Goal: Obtain resource: Download file/media

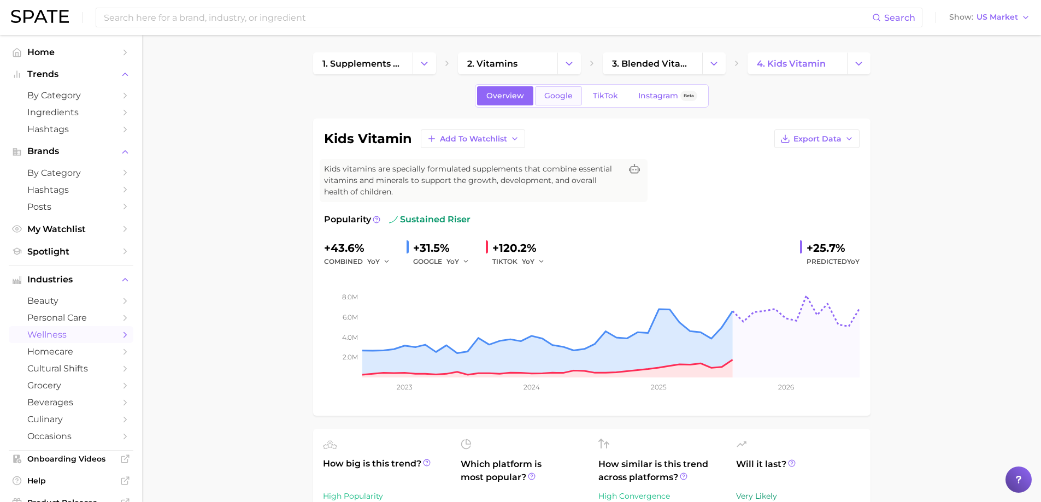
click at [557, 97] on span "Google" at bounding box center [558, 95] width 28 height 9
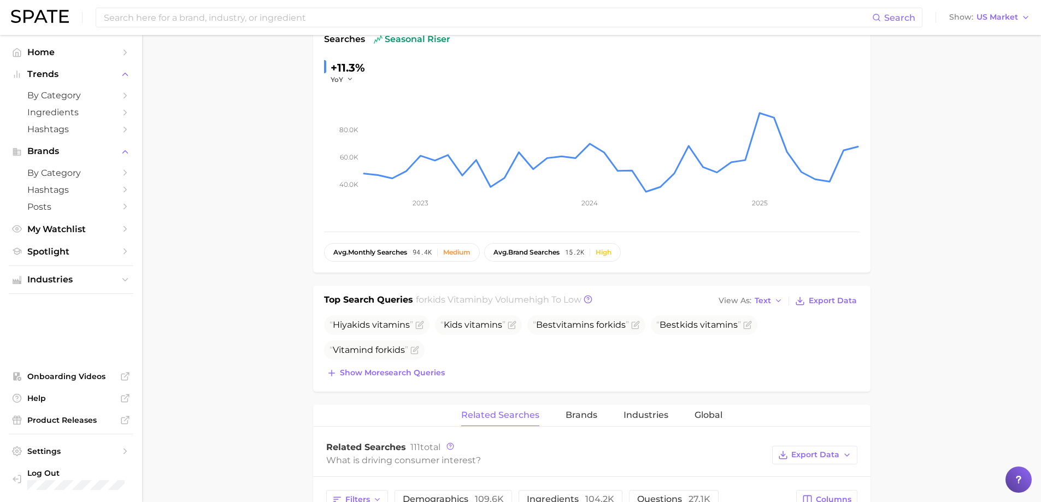
scroll to position [219, 0]
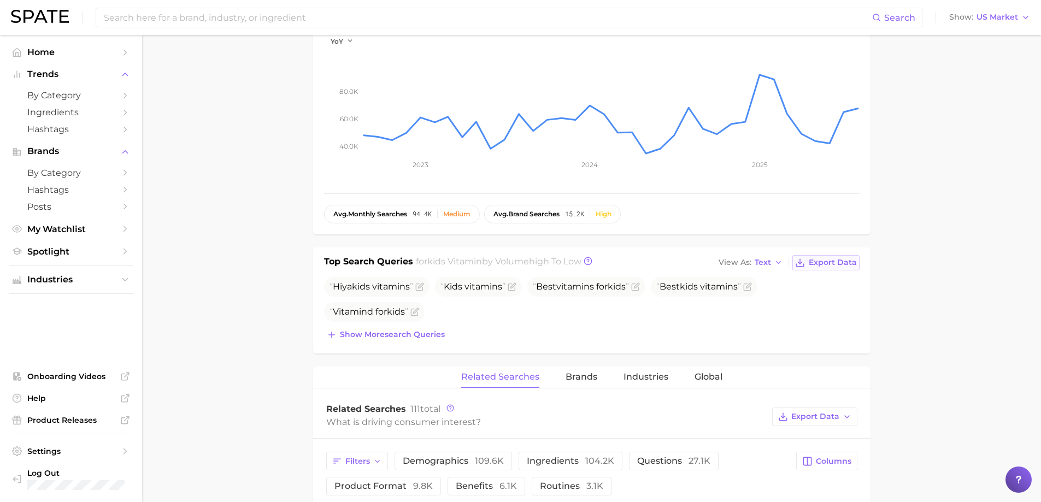
click at [834, 258] on span "Export Data" at bounding box center [833, 262] width 48 height 9
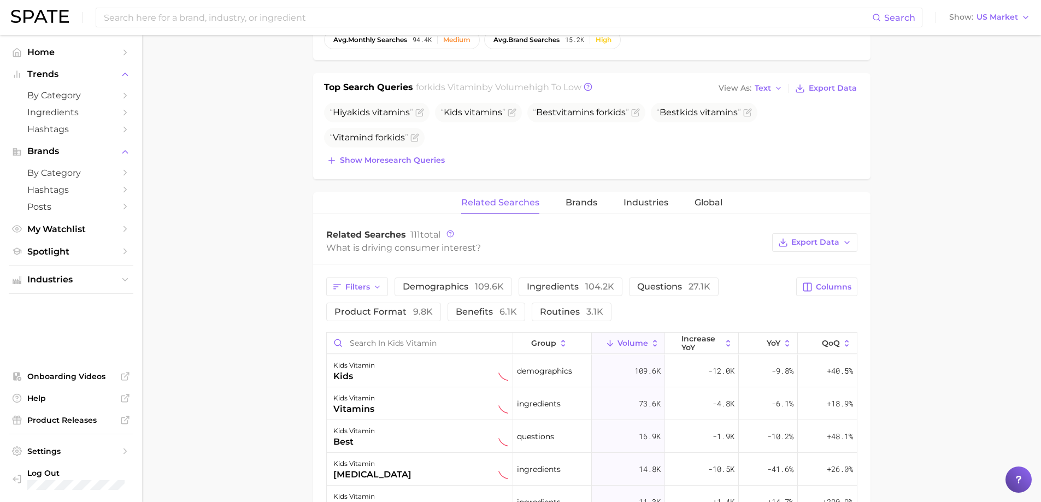
scroll to position [437, 0]
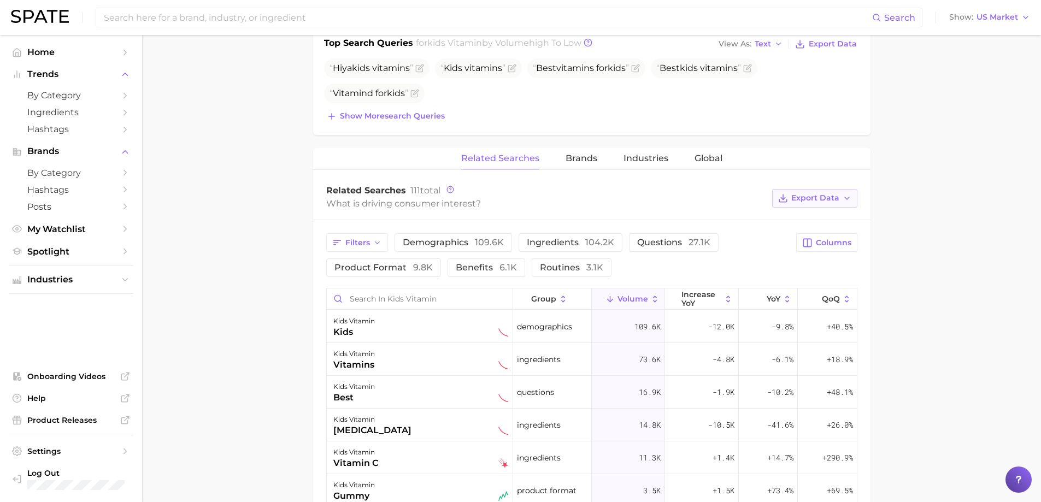
click at [843, 201] on icon "button" at bounding box center [847, 198] width 9 height 9
drag, startPoint x: 949, startPoint y: 242, endPoint x: 826, endPoint y: 239, distance: 123.5
click at [950, 242] on main "1. supplements & ingestibles 2. vitamins 3. blended vitamins & minerals 4. kids…" at bounding box center [591, 228] width 899 height 1260
click at [825, 240] on span "Columns" at bounding box center [834, 242] width 36 height 9
click at [757, 310] on button "increase QoQ" at bounding box center [769, 318] width 175 height 19
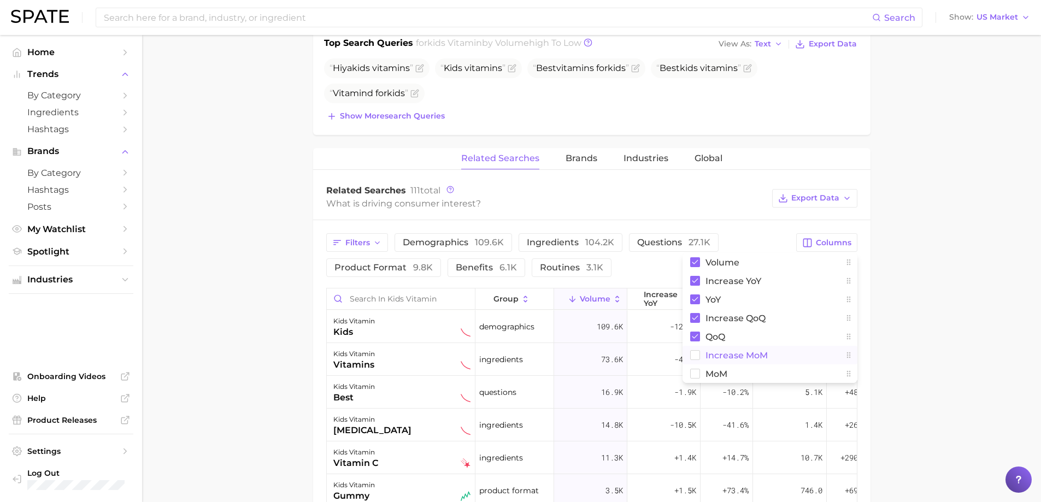
click at [732, 348] on button "increase MoM" at bounding box center [769, 355] width 175 height 19
click at [721, 374] on span "MoM" at bounding box center [716, 373] width 22 height 9
click at [844, 201] on icon "button" at bounding box center [847, 198] width 9 height 9
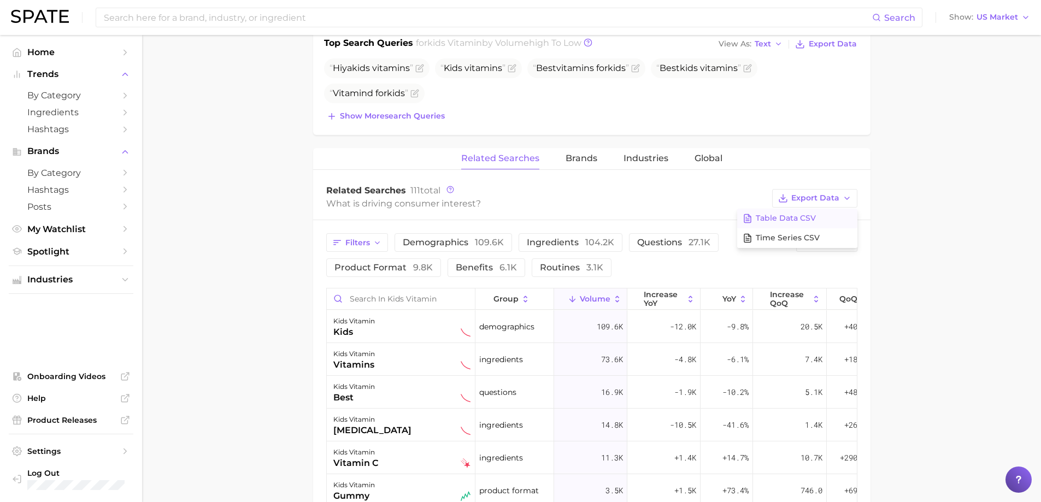
click at [811, 213] on button "Table Data CSV" at bounding box center [797, 219] width 120 height 20
drag, startPoint x: 580, startPoint y: 155, endPoint x: 591, endPoint y: 162, distance: 13.2
click at [580, 155] on span "Brands" at bounding box center [582, 159] width 32 height 10
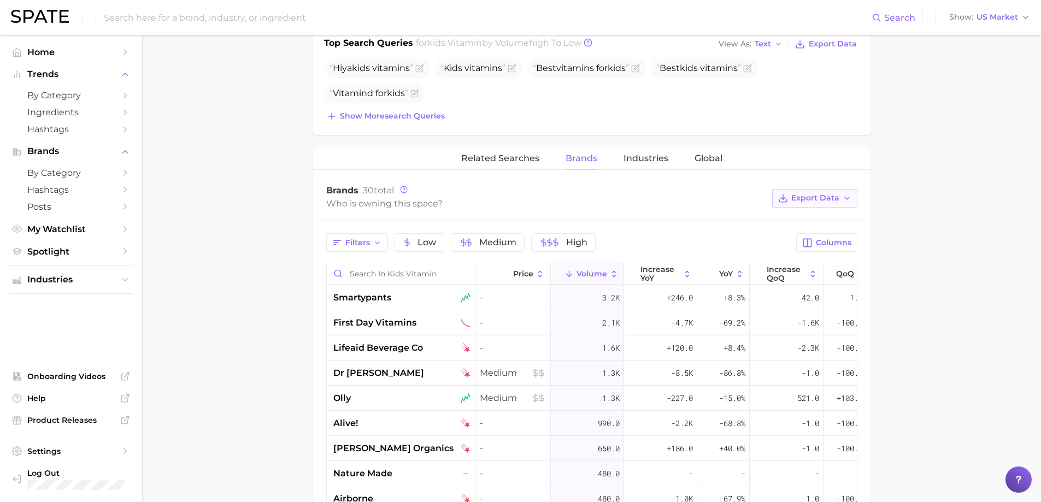
click at [851, 201] on icon "button" at bounding box center [847, 198] width 9 height 9
click at [814, 214] on span "Table Data CSV" at bounding box center [786, 218] width 60 height 9
click at [654, 163] on span "Industries" at bounding box center [645, 159] width 45 height 10
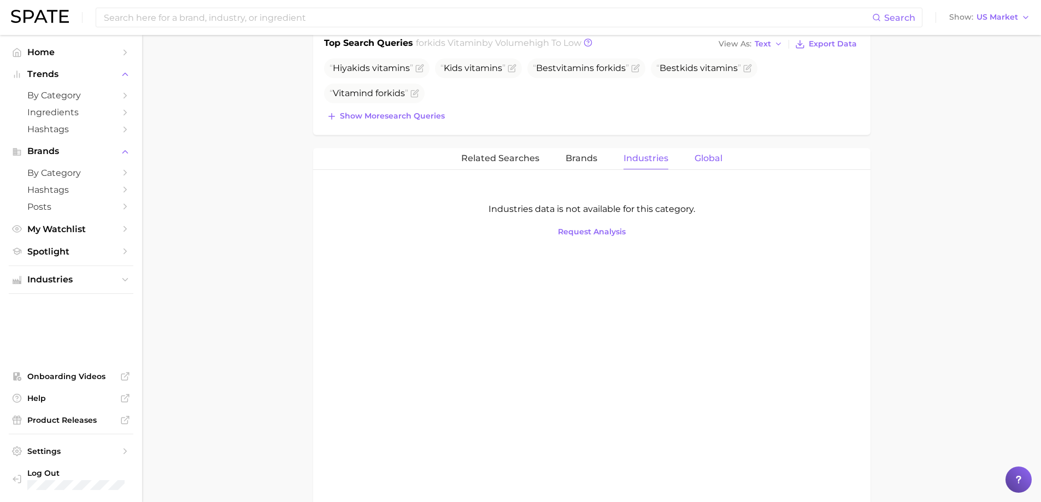
click at [711, 163] on span "Global" at bounding box center [708, 159] width 28 height 10
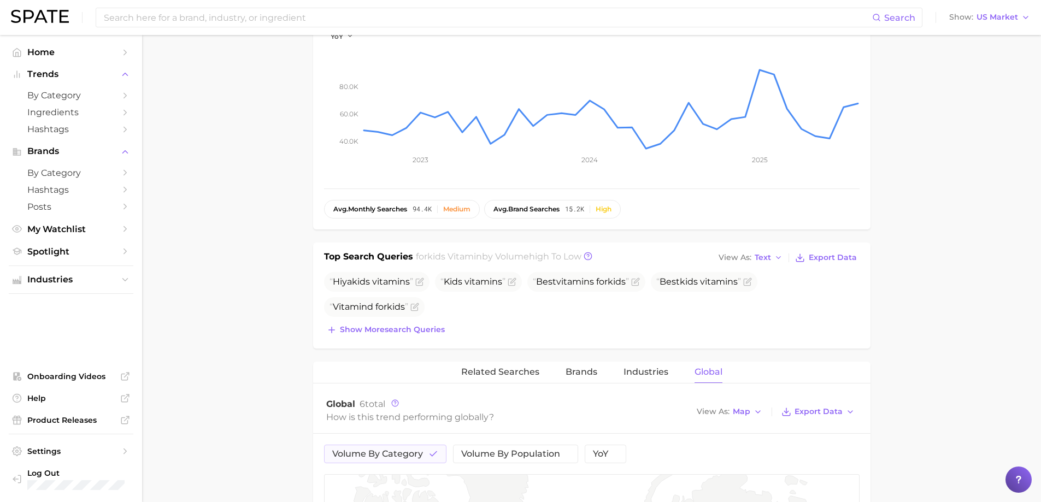
scroll to position [0, 0]
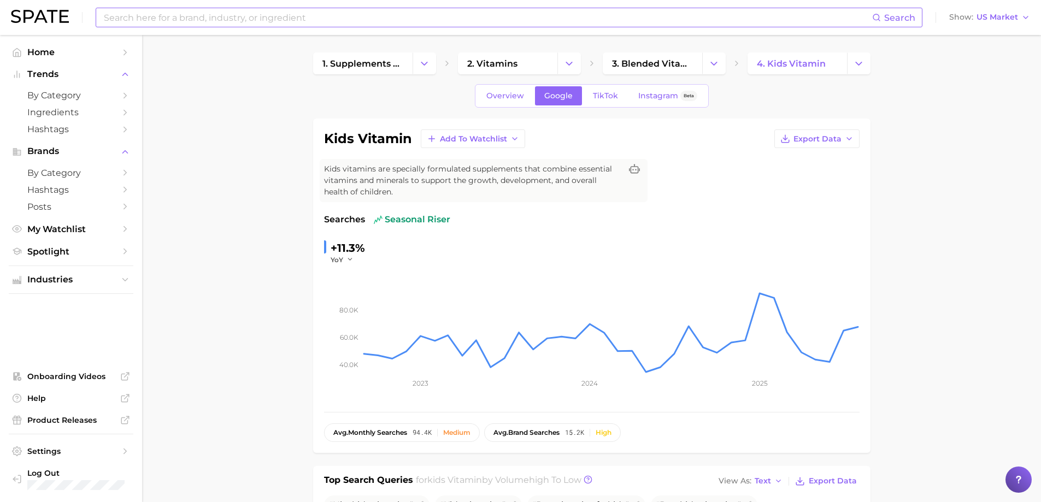
click at [338, 16] on input at bounding box center [487, 17] width 769 height 19
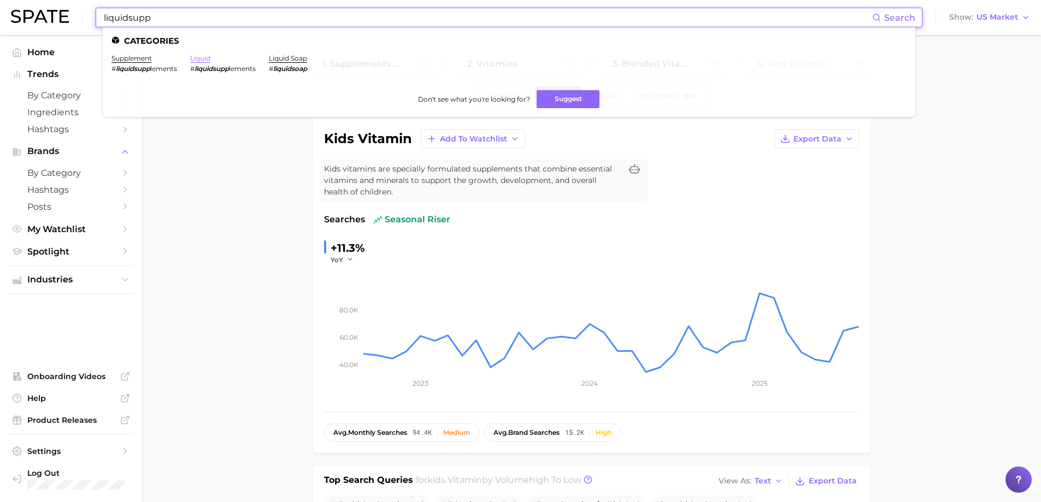
click at [202, 58] on link "liquid" at bounding box center [200, 58] width 20 height 8
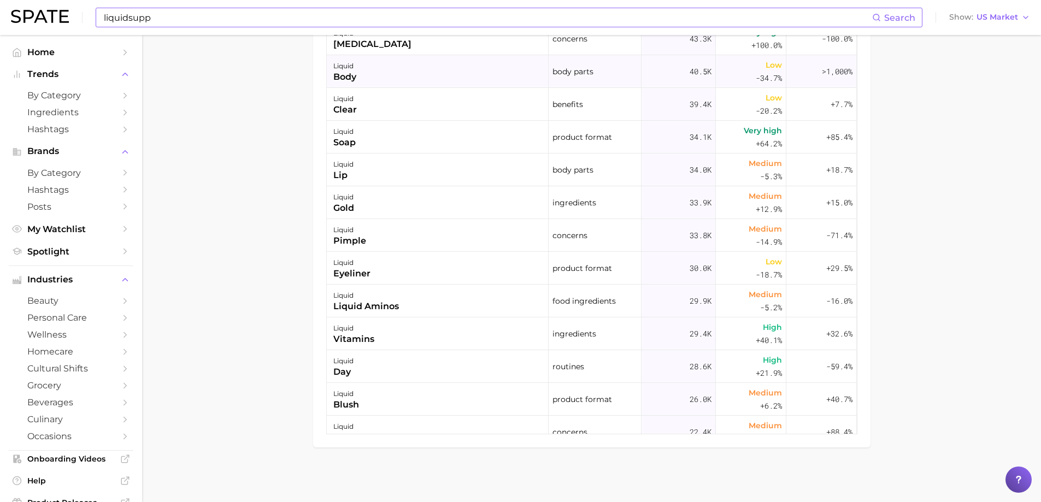
scroll to position [492, 0]
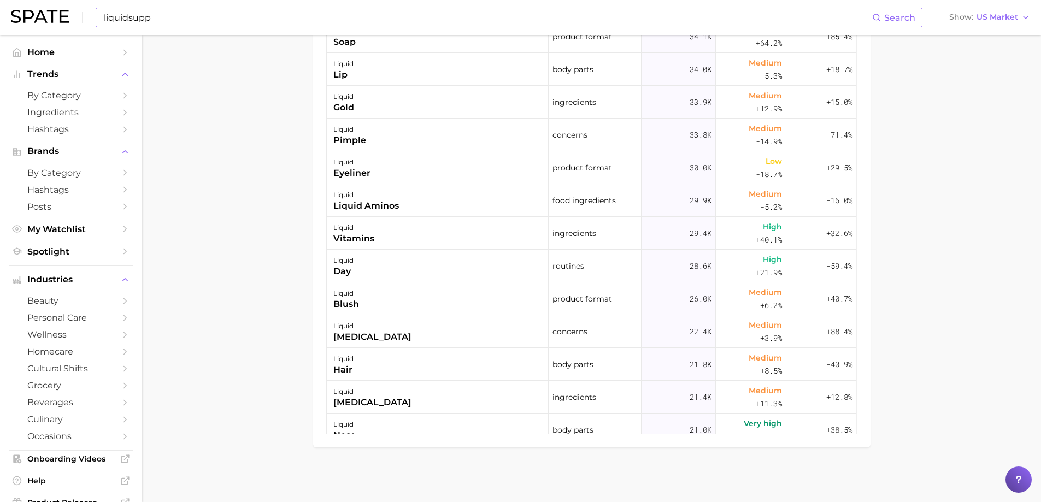
click at [182, 22] on input "liquidsupp" at bounding box center [487, 17] width 769 height 19
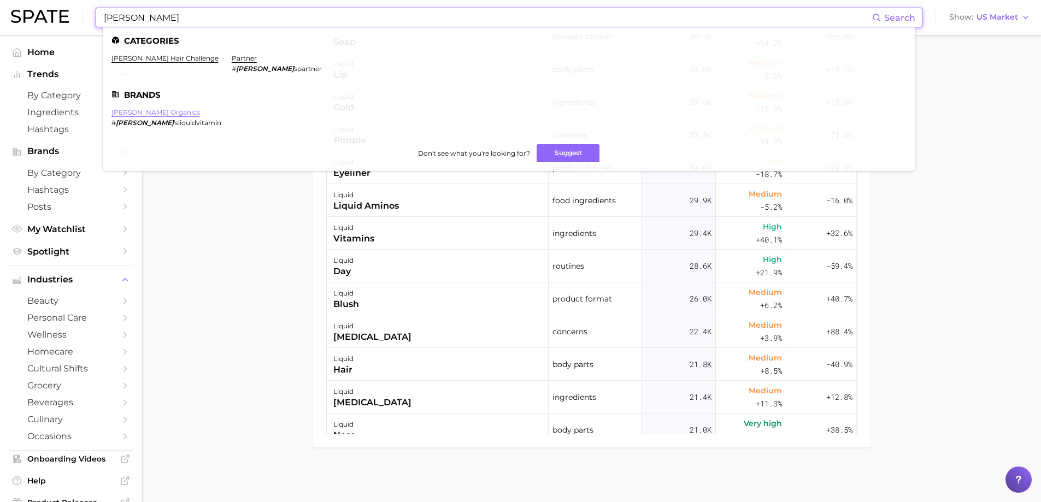
type input "maryruth"
click at [148, 115] on link "[PERSON_NAME] organics" at bounding box center [155, 112] width 89 height 8
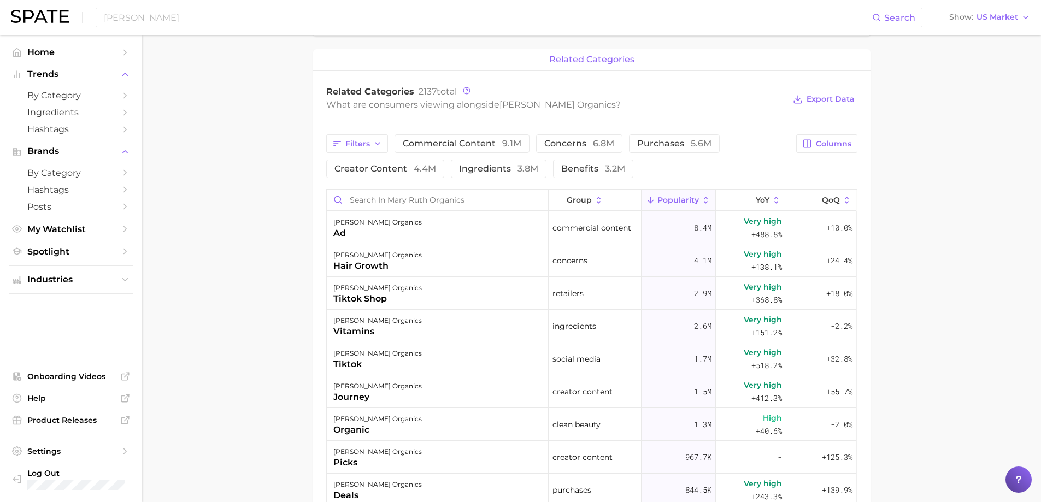
scroll to position [437, 0]
click at [841, 150] on button "Columns" at bounding box center [826, 141] width 61 height 19
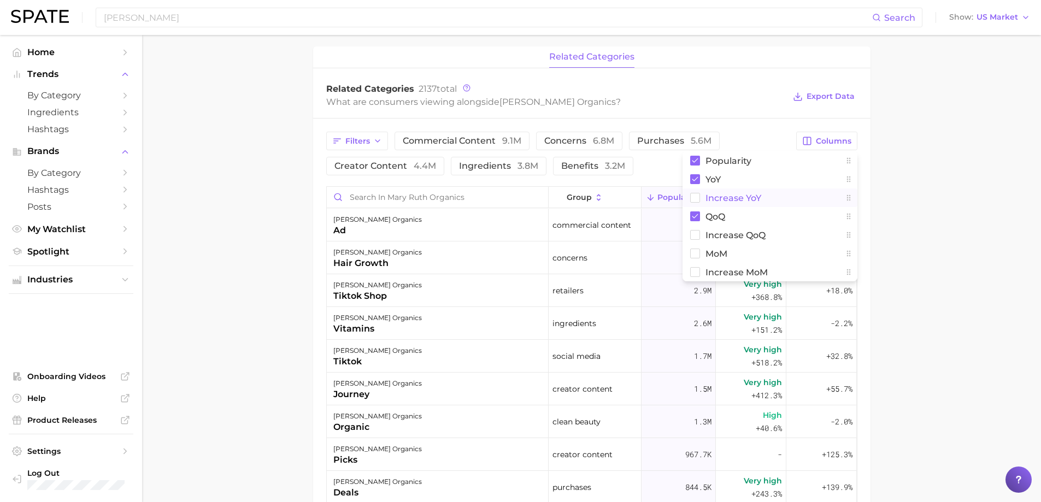
click at [737, 207] on button "Increase YoY" at bounding box center [769, 198] width 175 height 19
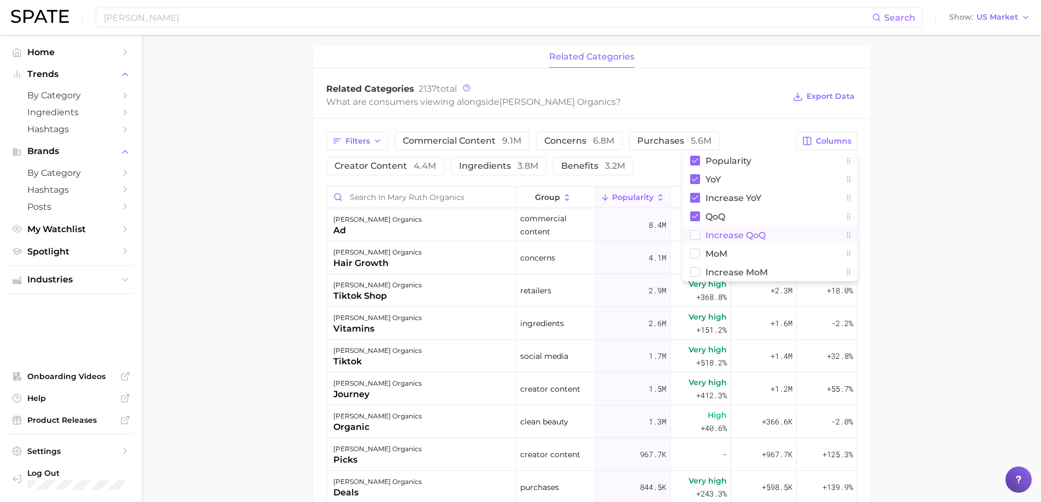
click at [724, 242] on button "Increase QoQ" at bounding box center [769, 235] width 175 height 19
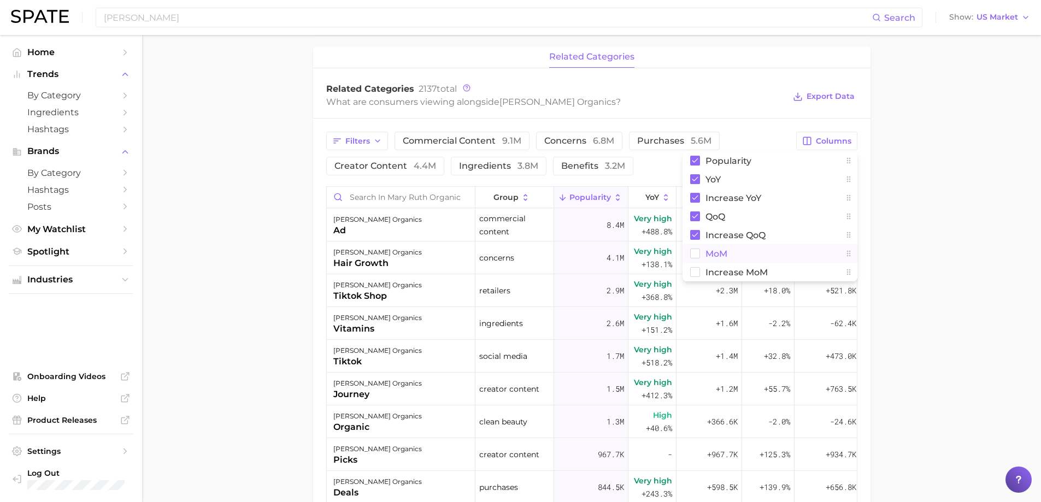
click at [711, 256] on span "MoM" at bounding box center [716, 253] width 22 height 9
click at [721, 272] on span "Increase MoM" at bounding box center [736, 272] width 62 height 9
click at [843, 93] on span "Export Data" at bounding box center [830, 96] width 48 height 9
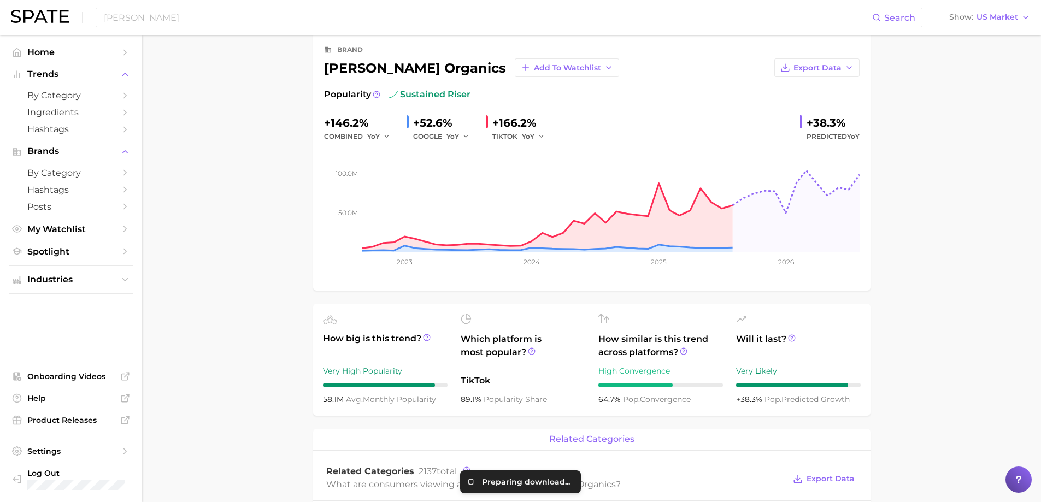
scroll to position [0, 0]
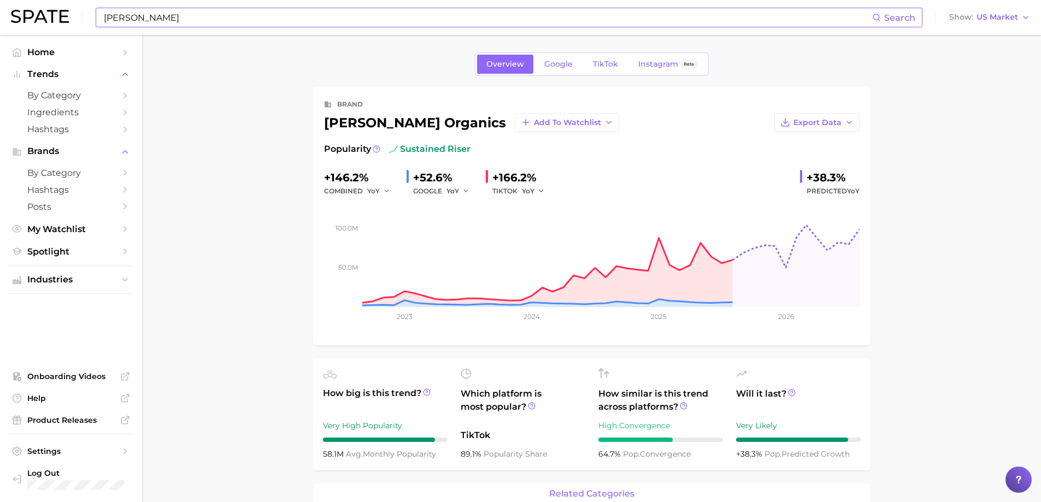
click at [215, 17] on input "maryruth" at bounding box center [487, 17] width 769 height 19
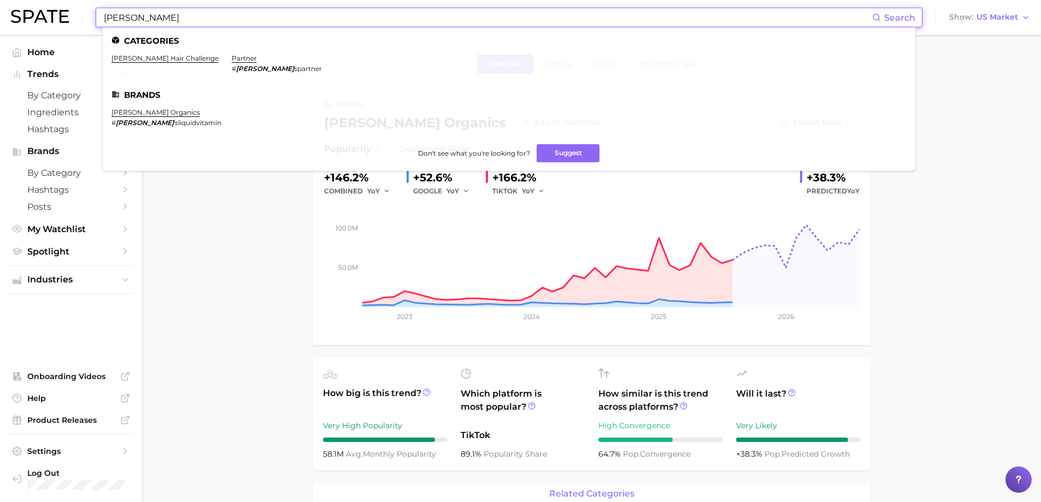
drag, startPoint x: 210, startPoint y: 17, endPoint x: 49, endPoint y: 19, distance: 161.2
click at [49, 19] on div "maryruth Search Categories mary ruth's hair challenge partner # maryruth spartn…" at bounding box center [520, 17] width 1019 height 35
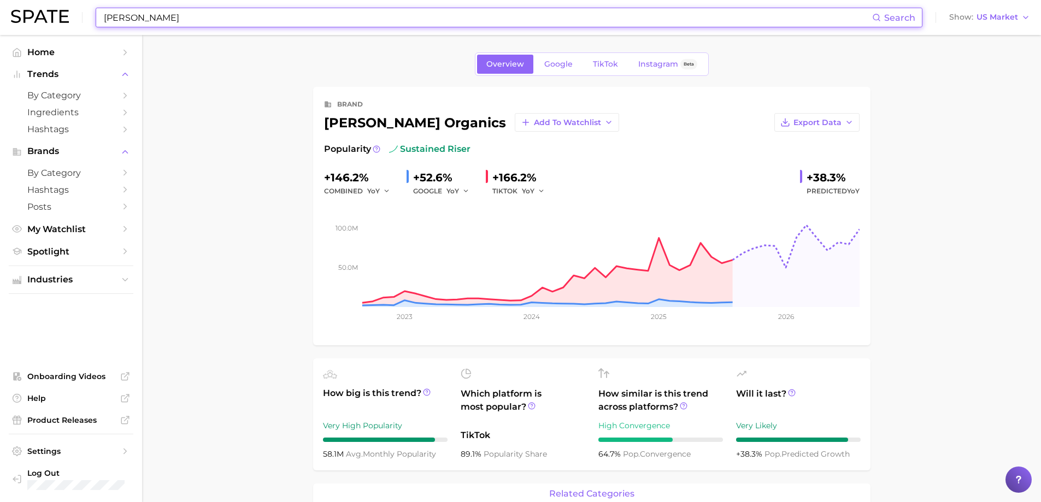
click at [183, 14] on input "maryruth" at bounding box center [487, 17] width 769 height 19
drag, startPoint x: 198, startPoint y: 16, endPoint x: 16, endPoint y: 10, distance: 182.0
click at [16, 10] on div "maryruth Search Show US Market" at bounding box center [520, 17] width 1019 height 35
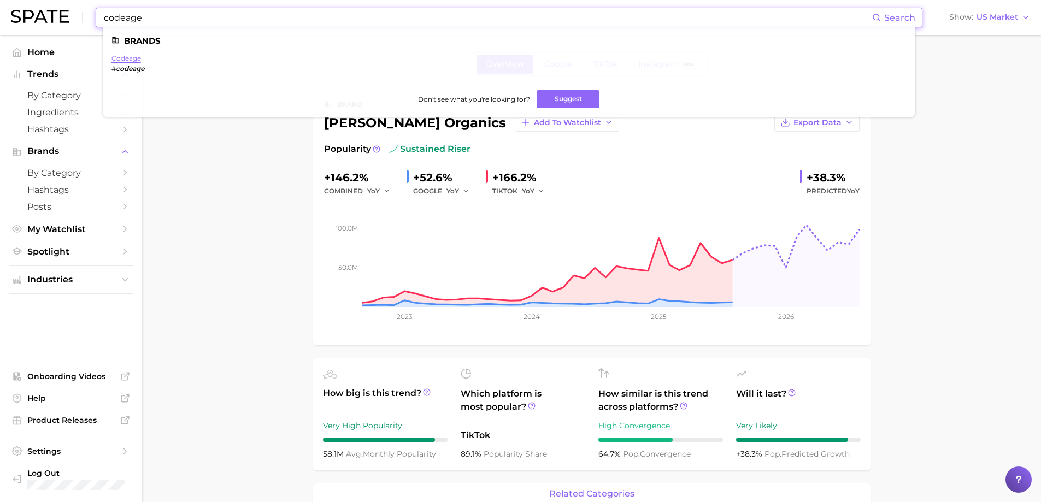
type input "codeage"
click at [132, 60] on link "codeage" at bounding box center [126, 58] width 30 height 8
